Goal: Transaction & Acquisition: Purchase product/service

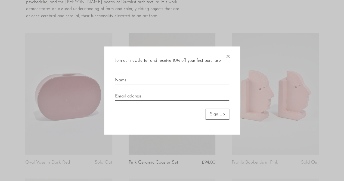
scroll to position [53, 0]
click at [228, 57] on span "×" at bounding box center [227, 54] width 5 height 17
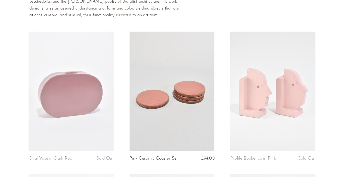
scroll to position [0, 0]
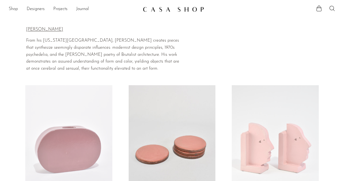
click at [18, 8] on link "Shop" at bounding box center [13, 9] width 9 height 7
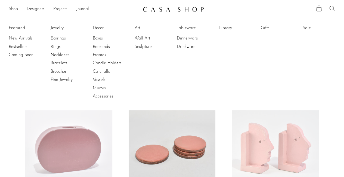
click at [137, 29] on link "Art" at bounding box center [154, 28] width 41 height 6
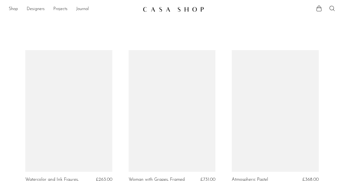
click at [115, 146] on article "Watercolor and Ink Figures, Framed £263.00" at bounding box center [68, 125] width 103 height 151
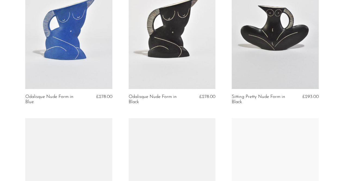
scroll to position [1018, 0]
